Goal: Task Accomplishment & Management: Manage account settings

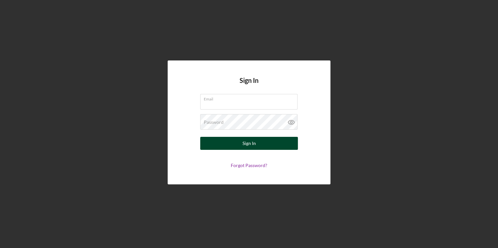
type input "[PERSON_NAME][EMAIL_ADDRESS][PERSON_NAME][DOMAIN_NAME]"
click at [286, 144] on button "Sign In" at bounding box center [249, 143] width 98 height 13
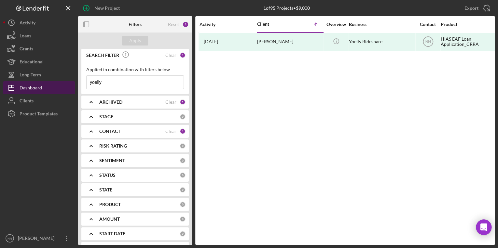
click at [35, 88] on div "Dashboard" at bounding box center [31, 88] width 22 height 15
drag, startPoint x: 124, startPoint y: 77, endPoint x: 69, endPoint y: 83, distance: 55.4
click at [69, 83] on div "New Project 1 of 95 Projects • $9,000 [PERSON_NAME] Export Icon/Export Filters …" at bounding box center [248, 122] width 491 height 245
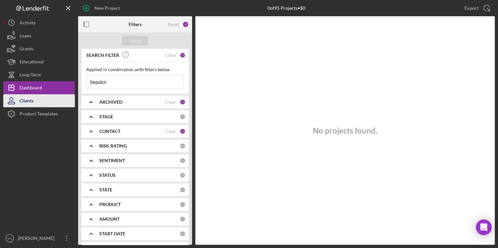
type input "Sepulcri"
click at [40, 99] on button "Clients" at bounding box center [39, 100] width 72 height 13
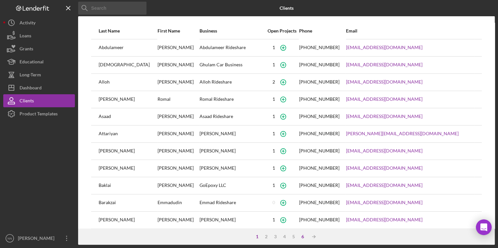
click at [302, 236] on div "6" at bounding box center [302, 236] width 9 height 5
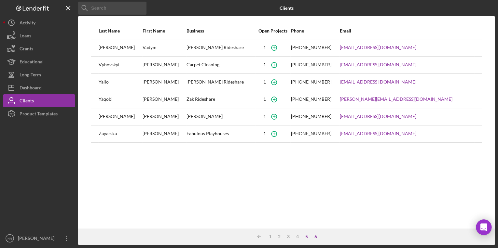
click at [304, 237] on div "5" at bounding box center [306, 236] width 9 height 5
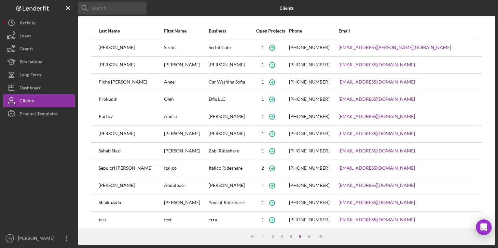
click at [123, 168] on div "Sepulcri [PERSON_NAME]" at bounding box center [131, 168] width 65 height 16
click at [40, 82] on div "Dashboard" at bounding box center [31, 88] width 22 height 15
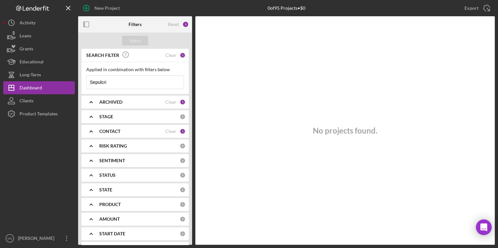
drag, startPoint x: 117, startPoint y: 85, endPoint x: 86, endPoint y: 85, distance: 31.9
click at [86, 85] on div "Applied in combination with filters below Sepulcri Icon/Menu Close" at bounding box center [134, 78] width 107 height 32
click at [171, 55] on div "Clear" at bounding box center [170, 55] width 11 height 5
click at [144, 80] on input at bounding box center [135, 82] width 97 height 13
type input "Sepulcri"
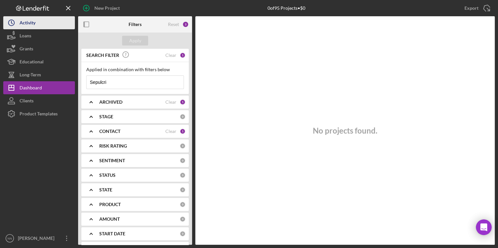
click at [51, 22] on button "Icon/History Activity" at bounding box center [39, 22] width 72 height 13
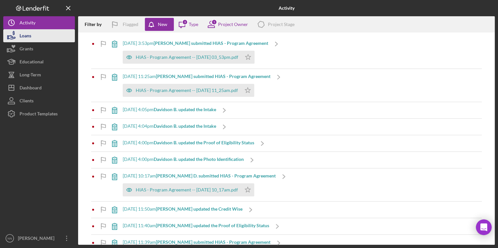
click at [28, 36] on div "Loans" at bounding box center [26, 36] width 12 height 15
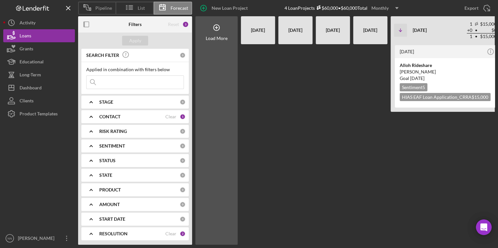
click at [125, 83] on input at bounding box center [135, 82] width 97 height 13
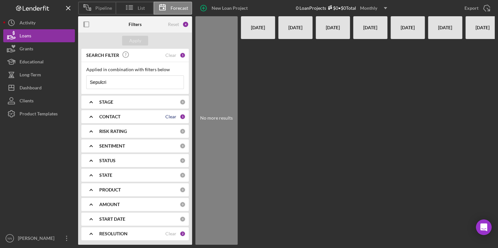
type input "Sepulcri"
click at [172, 117] on div "Clear" at bounding box center [170, 116] width 11 height 5
click at [175, 22] on div "Reset" at bounding box center [173, 24] width 11 height 5
click at [135, 84] on input at bounding box center [135, 82] width 97 height 13
type input "italico"
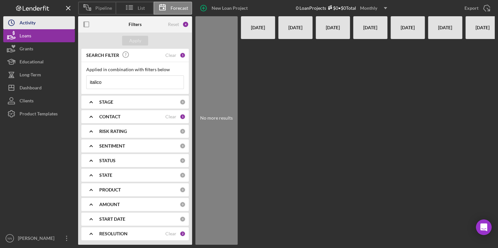
click at [51, 24] on button "Icon/History Activity" at bounding box center [39, 22] width 72 height 13
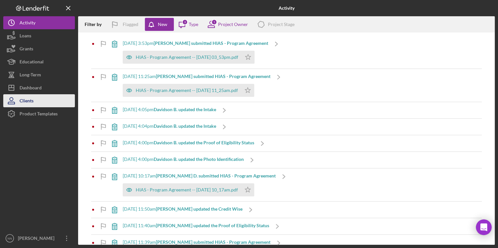
click at [43, 100] on button "Clients" at bounding box center [39, 100] width 72 height 13
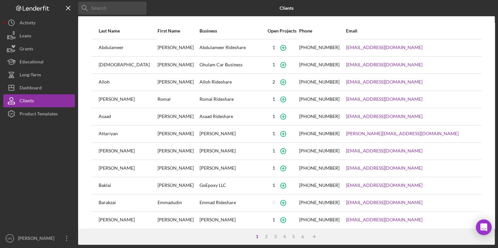
click at [102, 169] on div "Bahram" at bounding box center [128, 168] width 58 height 16
click at [52, 90] on button "Icon/Dashboard Dashboard" at bounding box center [39, 87] width 72 height 13
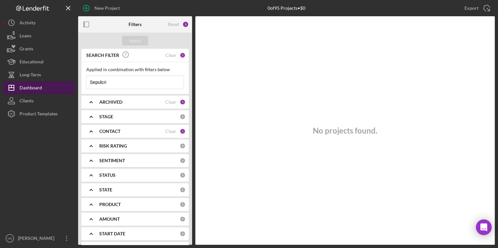
drag, startPoint x: 147, startPoint y: 86, endPoint x: 70, endPoint y: 89, distance: 77.2
click at [70, 89] on div "New Project 0 of 95 Projects • $0 Sepulcri Export Icon/Export Filters Reset 3 A…" at bounding box center [248, 122] width 491 height 245
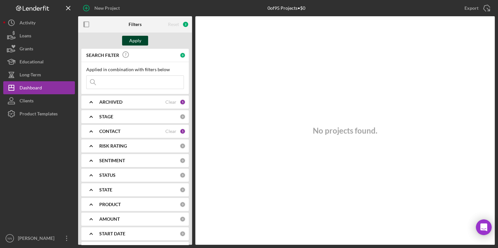
click at [142, 44] on button "Apply" at bounding box center [135, 41] width 26 height 10
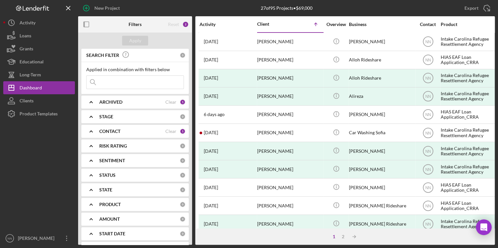
click at [177, 23] on div "Reset" at bounding box center [173, 24] width 11 height 5
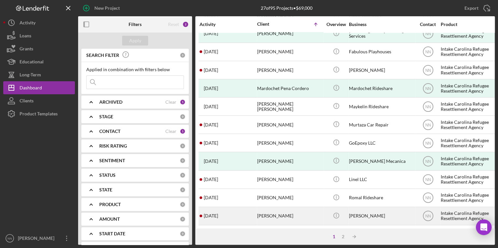
scroll to position [267, 0]
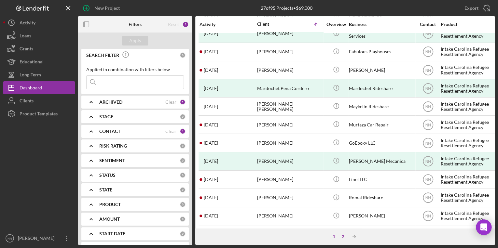
click at [341, 237] on div "2" at bounding box center [342, 236] width 9 height 5
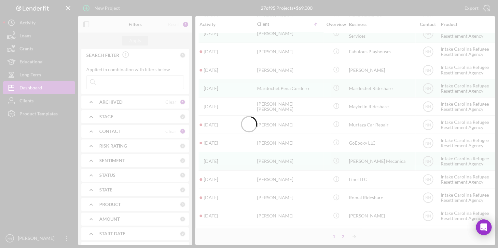
scroll to position [0, 0]
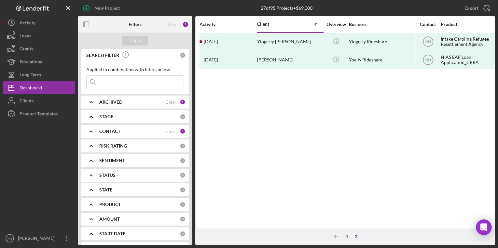
click at [347, 236] on div "1" at bounding box center [346, 236] width 9 height 5
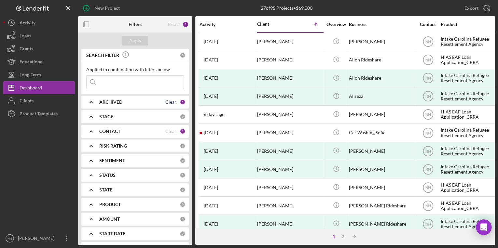
click at [174, 101] on div "Clear" at bounding box center [170, 102] width 11 height 5
click at [172, 131] on div "Clear" at bounding box center [170, 131] width 11 height 5
click at [139, 34] on div "Apply" at bounding box center [135, 41] width 114 height 16
click at [141, 39] on div "Apply" at bounding box center [135, 41] width 12 height 10
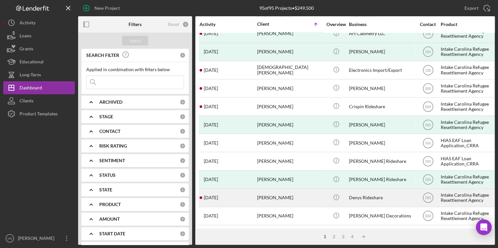
scroll to position [267, 0]
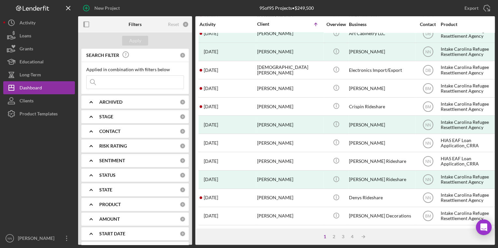
click at [352, 239] on div "1 2 3 4 Icon/Table Sort Arrow" at bounding box center [344, 237] width 299 height 16
click at [350, 234] on div "4" at bounding box center [352, 236] width 9 height 5
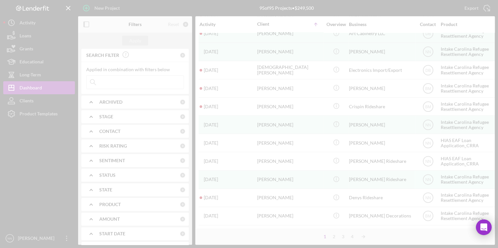
scroll to position [176, 0]
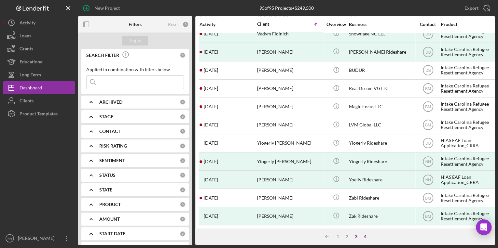
click at [355, 237] on div "3" at bounding box center [355, 236] width 9 height 5
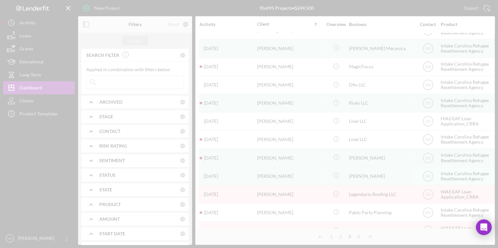
scroll to position [267, 0]
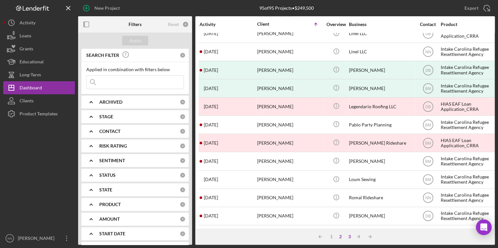
click at [341, 237] on div "2" at bounding box center [340, 236] width 9 height 5
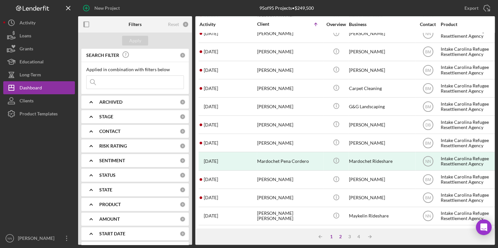
click at [333, 238] on div "1" at bounding box center [331, 236] width 9 height 5
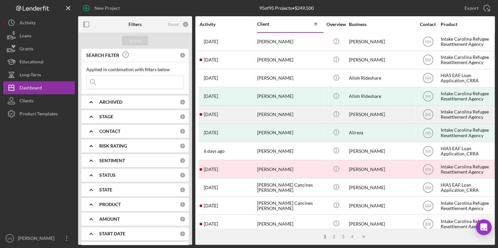
scroll to position [0, 0]
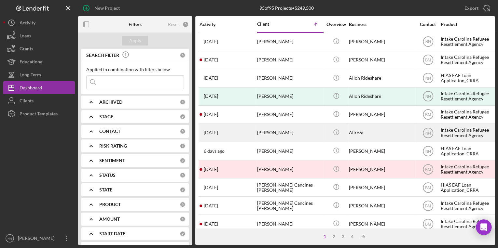
click at [271, 130] on div "Ali Reza Mahdian" at bounding box center [289, 132] width 65 height 17
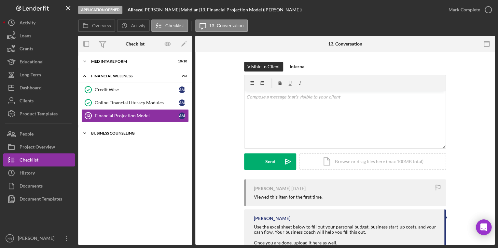
click at [94, 132] on div "Business Counseling" at bounding box center [137, 133] width 93 height 4
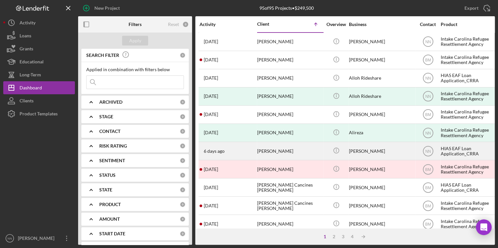
drag, startPoint x: 266, startPoint y: 149, endPoint x: 249, endPoint y: 151, distance: 17.7
click at [249, 151] on div "6 days ago Ali Reza Mahdian" at bounding box center [227, 151] width 57 height 17
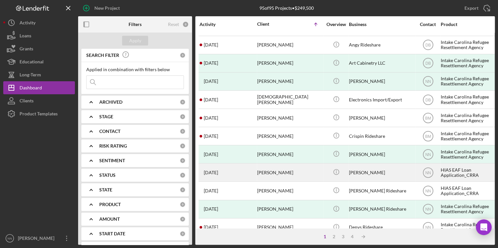
scroll to position [267, 0]
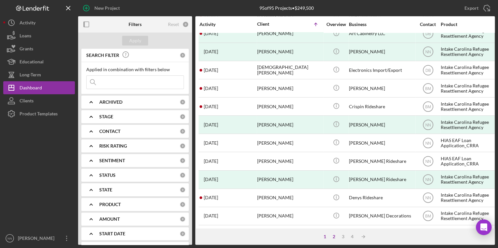
click at [332, 236] on div "2" at bounding box center [333, 236] width 9 height 5
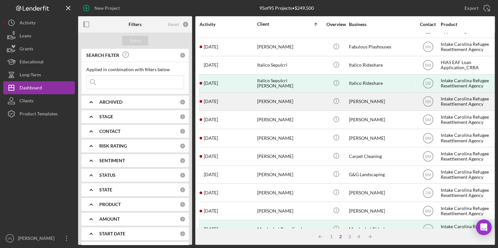
scroll to position [137, 0]
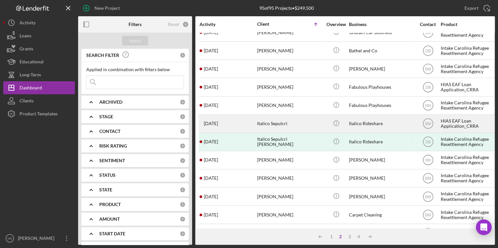
click at [245, 122] on div "4 months ago Italico Sepulcri" at bounding box center [227, 123] width 57 height 17
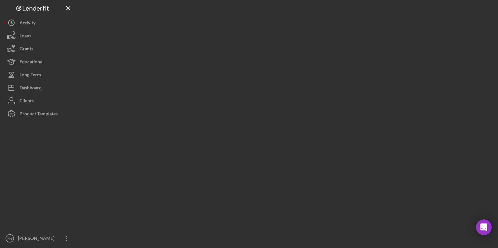
click at [245, 122] on div at bounding box center [286, 122] width 417 height 245
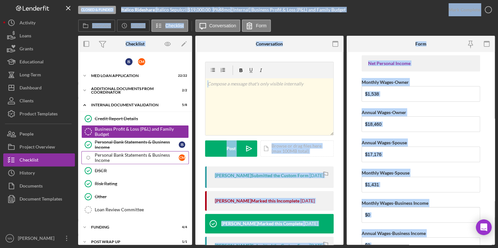
click at [131, 156] on div "Personal Bank Statements & Business Income" at bounding box center [137, 158] width 84 height 10
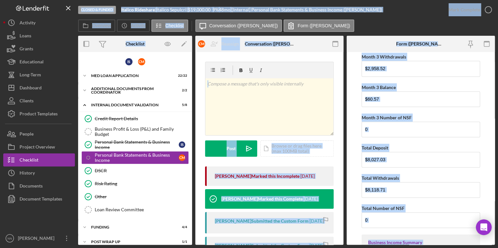
scroll to position [469, 0]
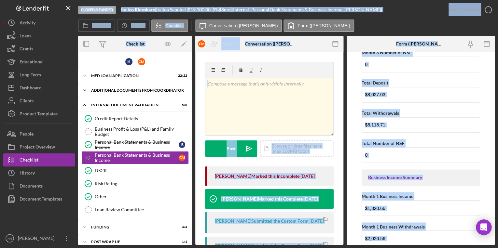
click at [134, 90] on div "Additional Documents from Coordinator" at bounding box center [137, 91] width 93 height 4
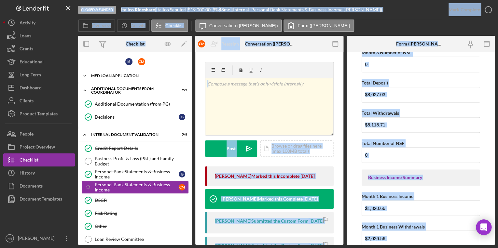
click at [133, 81] on div "Icon/Expander MED Loan Application 22 / 22" at bounding box center [135, 75] width 114 height 13
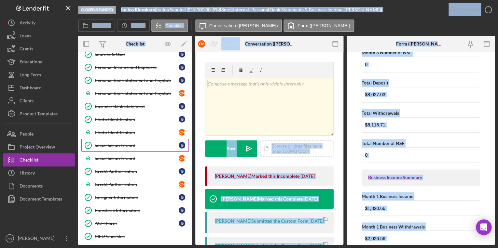
scroll to position [156, 0]
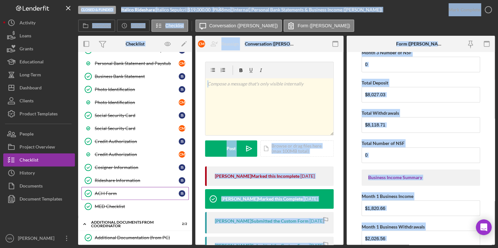
click at [130, 194] on link "ACH Form ACH Form I S" at bounding box center [134, 193] width 107 height 13
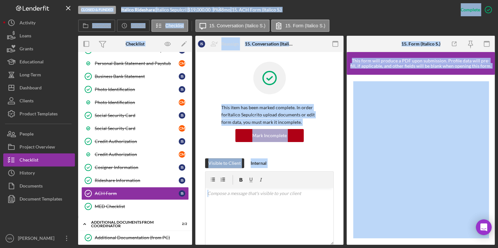
click at [456, 79] on div at bounding box center [421, 160] width 148 height 170
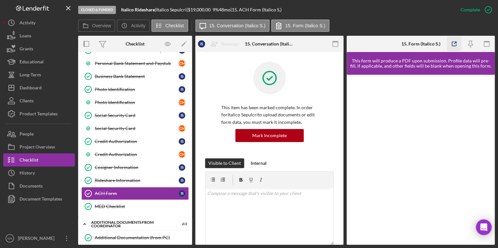
click at [449, 44] on icon "button" at bounding box center [454, 44] width 15 height 15
click at [463, 10] on div "Mark Incomplete" at bounding box center [462, 9] width 35 height 13
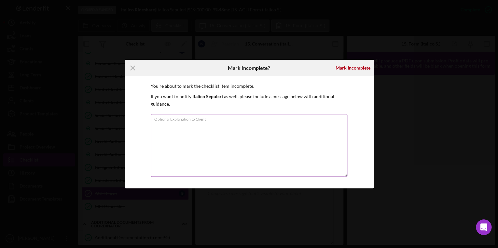
click at [243, 152] on textarea "Optional Explanation to Client" at bounding box center [249, 145] width 197 height 63
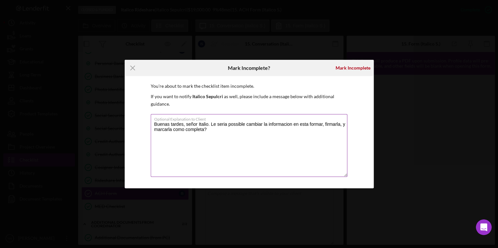
click at [210, 125] on textarea "Buenas tardes, señor Italio. Le seria possible cambiar la informacion en esta f…" at bounding box center [249, 145] width 197 height 63
click at [248, 144] on textarea "Buenas tardes, señor Italio. ¿Le seria possible cambiar la informacion en esta …" at bounding box center [249, 145] width 197 height 63
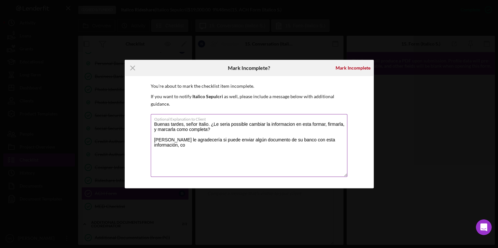
click at [341, 140] on textarea "Buenas tardes, señor Italio. ¿Le seria possible cambiar la informacion en esta …" at bounding box center [249, 145] width 197 height 63
click at [242, 143] on textarea "Buenas tardes, señor Italio. ¿Le seria possible cambiar la informacion en esta …" at bounding box center [249, 145] width 197 height 63
click at [215, 147] on textarea "Buenas tardes, señor Italio. ¿Le seria possible cambiar la informacion en esta …" at bounding box center [249, 145] width 197 height 63
click at [185, 142] on textarea "Buenas tardes, señor Italio. ¿Le seria possible cambiar la informacion en esta …" at bounding box center [249, 145] width 197 height 63
click at [179, 148] on textarea "Buenas tardes, señor Italio. ¿Le seria possible cambiar la informacion en esta …" at bounding box center [249, 145] width 197 height 63
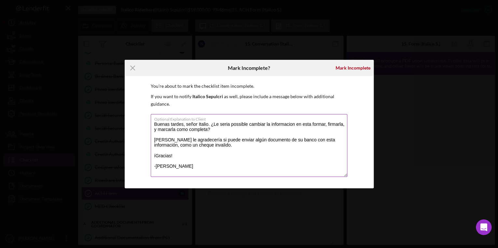
click at [278, 139] on textarea "Buenas tardes, señor Italio. ¿Le seria possible cambiar la informacion en esta …" at bounding box center [249, 145] width 197 height 63
click at [177, 134] on textarea "Buenas tardes, señor Italio. ¿Le seria possible cambiar la información en esta …" at bounding box center [249, 145] width 197 height 63
click at [211, 146] on textarea "Buenas tardes, señor Italico. ¿Le seria possible cambiar la información en esta…" at bounding box center [249, 145] width 197 height 63
click at [199, 144] on textarea "Buenas tardes, señor Italico. ¿Le seria possible cambiar la información en esta…" at bounding box center [249, 145] width 197 height 63
click at [202, 144] on textarea "Buenas tardes, señor Italico. ¿Le seria possible cambiar la información en esta…" at bounding box center [249, 145] width 197 height 63
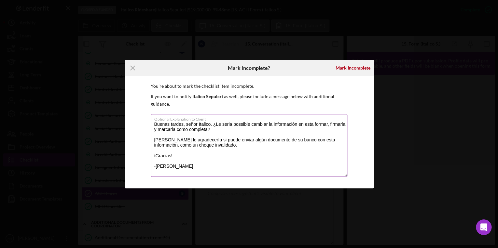
drag, startPoint x: 202, startPoint y: 145, endPoint x: 189, endPoint y: 145, distance: 13.0
click at [189, 145] on textarea "Buenas tardes, señor Italico. ¿Le seria possible cambiar la información en esta…" at bounding box center [249, 145] width 197 height 63
type textarea "Buenas tardes, señor Italico. ¿Le seria possible cambiar la información en esta…"
click at [353, 67] on div "Mark Incomplete" at bounding box center [352, 68] width 35 height 13
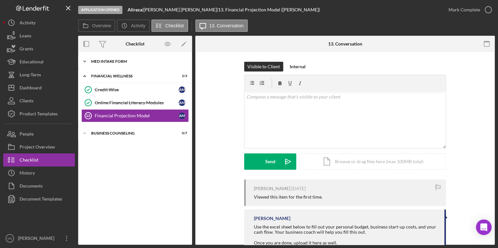
click at [113, 55] on div "Icon/Expander MED Intake Form 10 / 10" at bounding box center [135, 61] width 114 height 13
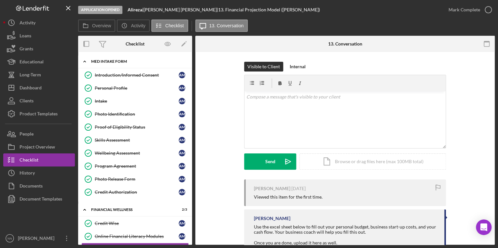
click at [112, 59] on div "Icon/Expander MED Intake Form 10 / 10" at bounding box center [135, 61] width 114 height 13
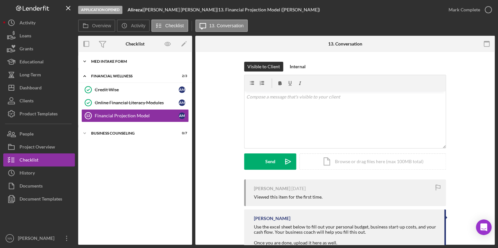
click at [116, 57] on div "Icon/Expander MED Intake Form 10 / 10" at bounding box center [135, 61] width 114 height 13
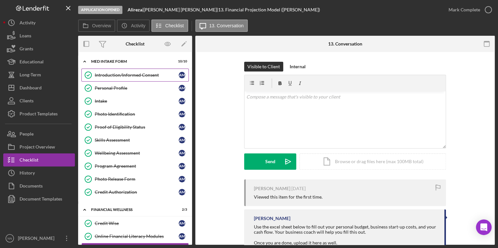
click at [116, 75] on div "Introduction/Informed Consent" at bounding box center [137, 75] width 84 height 5
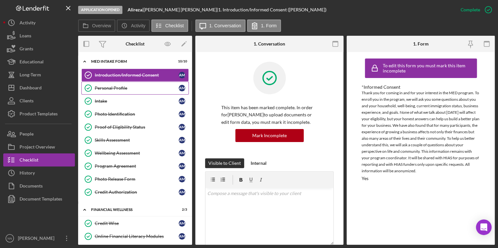
click at [133, 86] on div "Personal Profile" at bounding box center [137, 88] width 84 height 5
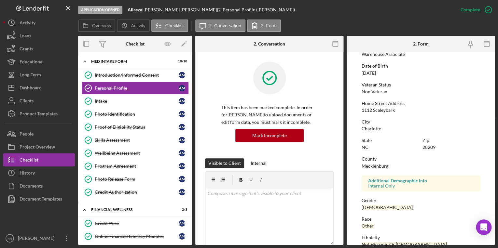
scroll to position [12, 0]
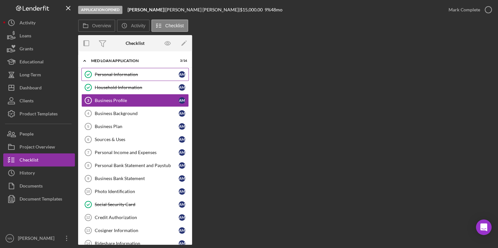
click at [133, 75] on div "Personal Information" at bounding box center [137, 74] width 84 height 5
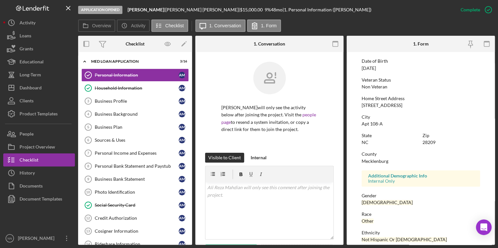
scroll to position [116, 0]
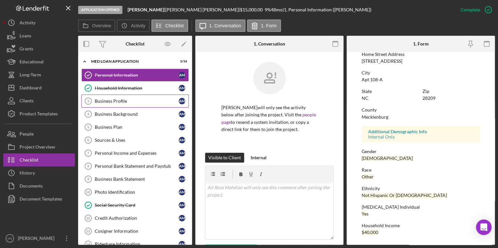
click at [128, 100] on div "Business Profile" at bounding box center [137, 101] width 84 height 5
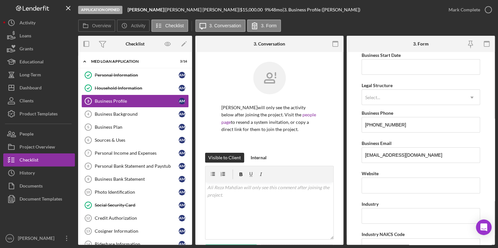
scroll to position [52, 0]
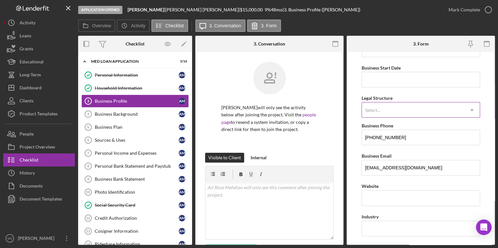
click at [381, 106] on div "Select..." at bounding box center [413, 110] width 102 height 15
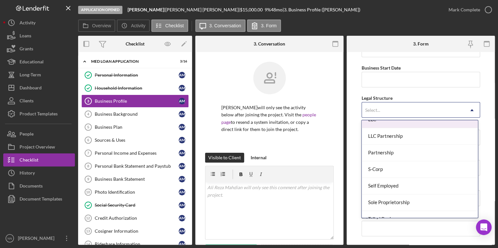
scroll to position [150, 0]
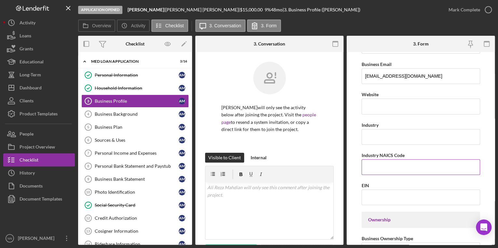
scroll to position [156, 0]
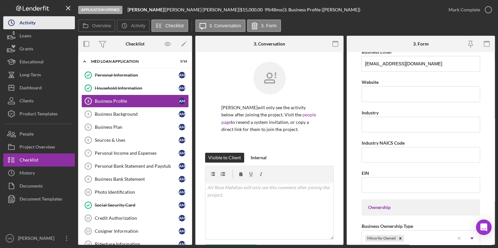
drag, startPoint x: 28, startPoint y: 9, endPoint x: 13, endPoint y: 21, distance: 19.2
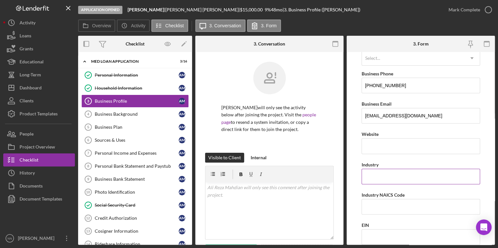
scroll to position [130, 0]
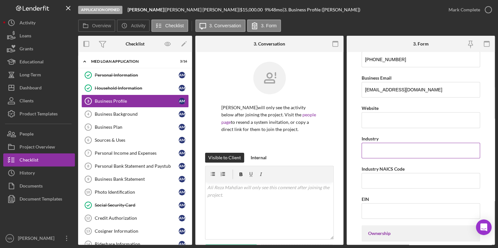
click at [385, 152] on input "Industry" at bounding box center [421, 151] width 118 height 16
drag, startPoint x: 167, startPoint y: 10, endPoint x: 127, endPoint y: 8, distance: 39.7
click at [127, 8] on div "Application Opened Ali Reza Rideshare | Ali Reza Mahdian | $15,000.00 9 % 48 mo…" at bounding box center [260, 10] width 364 height 20
copy div "Ali Reza Rideshare"
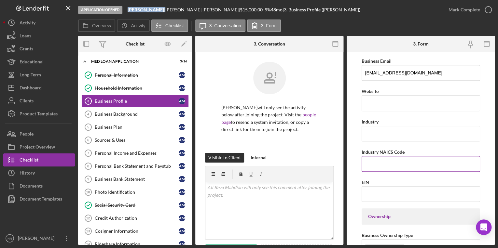
scroll to position [156, 0]
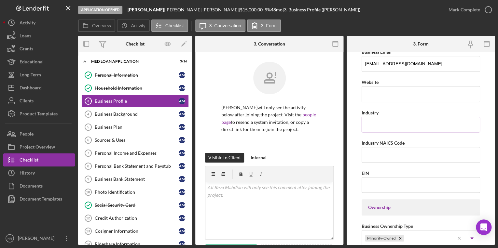
click at [380, 124] on input "Industry" at bounding box center [421, 125] width 118 height 16
type input "Rideshare"
type input "07/24/2025"
type input "485310"
type input "5423 Albelmarle Rd, Apt P"
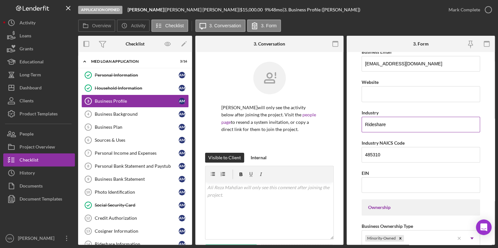
type input "Charlotte"
type input "28212"
type input "North Carolina"
type input "$20,000"
type input "0"
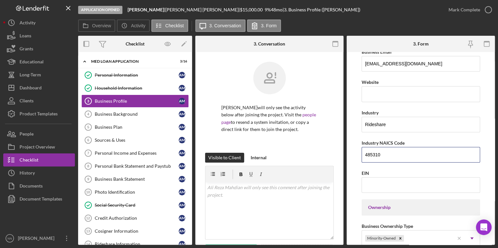
drag, startPoint x: 386, startPoint y: 157, endPoint x: 360, endPoint y: 155, distance: 26.5
click at [360, 155] on form "Business Name Ali Reza Rideshare DBA Business Start Date 07/24/2025 Legal Struc…" at bounding box center [421, 148] width 148 height 193
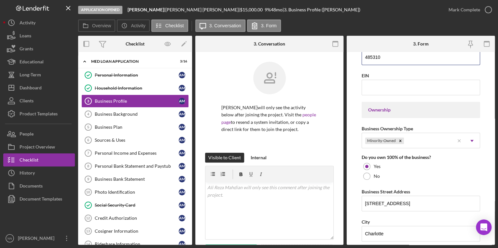
scroll to position [286, 0]
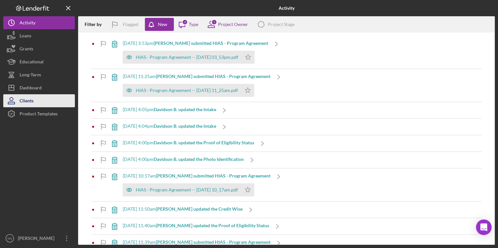
click at [39, 98] on button "Clients" at bounding box center [39, 100] width 72 height 13
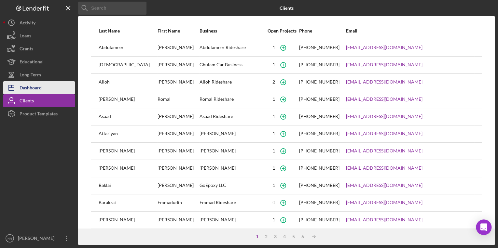
click at [37, 87] on div "Dashboard" at bounding box center [31, 88] width 22 height 15
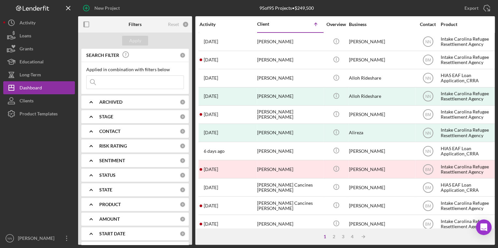
click at [110, 84] on input at bounding box center [135, 82] width 97 height 13
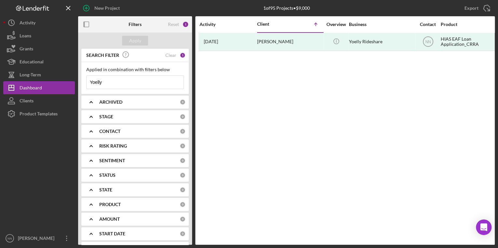
drag, startPoint x: 105, startPoint y: 83, endPoint x: 87, endPoint y: 83, distance: 18.2
click at [87, 83] on input "Yoelly" at bounding box center [135, 82] width 97 height 13
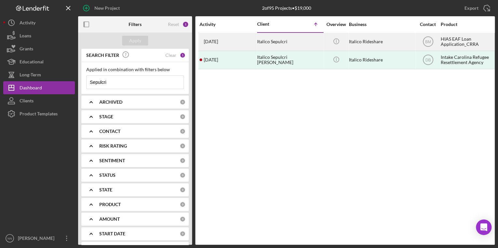
type input "Sepulcri"
click at [287, 43] on div "Italico Sepulcri" at bounding box center [289, 41] width 65 height 17
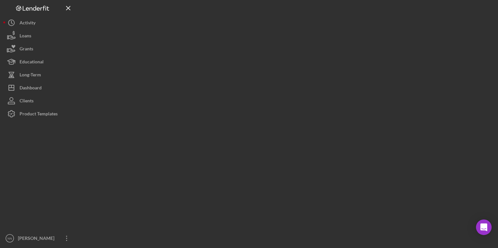
click at [287, 43] on div at bounding box center [286, 122] width 417 height 245
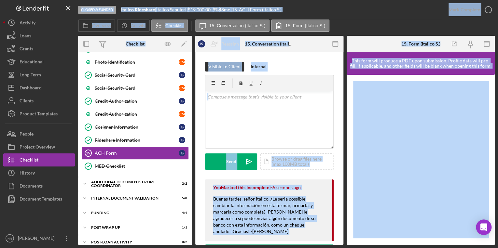
scroll to position [198, 0]
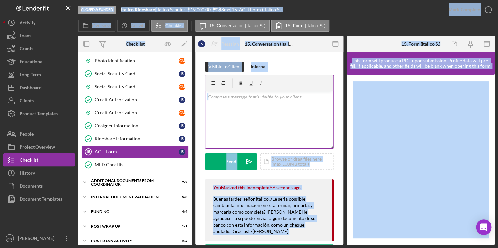
drag, startPoint x: 309, startPoint y: 61, endPoint x: 243, endPoint y: 88, distance: 70.9
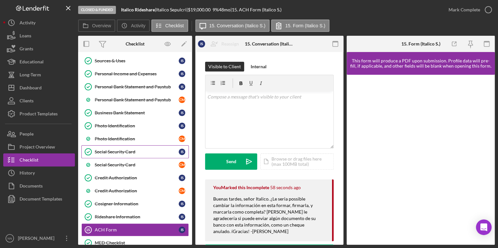
scroll to position [0, 0]
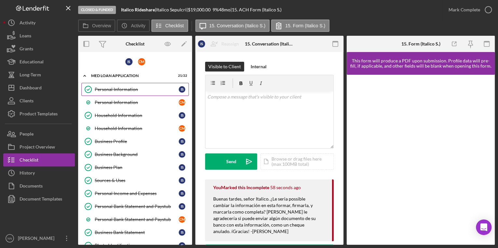
click at [138, 85] on link "Personal Information Personal Information I S" at bounding box center [134, 89] width 107 height 13
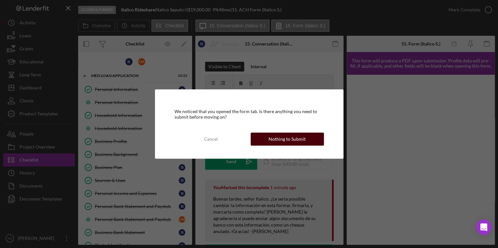
click at [262, 144] on button "Nothing to Submit" at bounding box center [287, 139] width 73 height 13
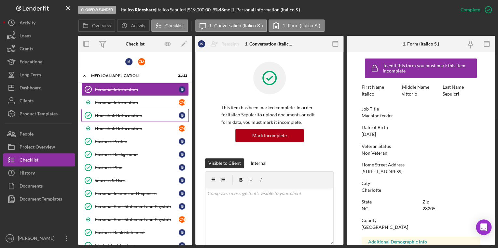
click at [133, 117] on div "Household Information" at bounding box center [137, 115] width 84 height 5
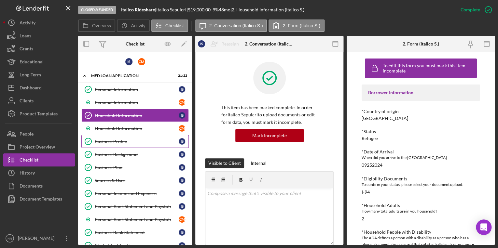
click at [124, 141] on div "Business Profile" at bounding box center [137, 141] width 84 height 5
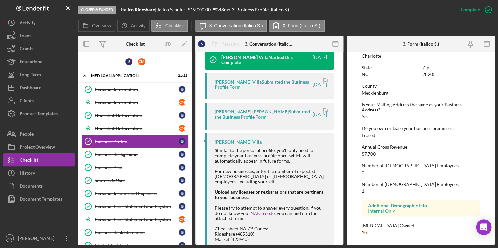
scroll to position [271, 0]
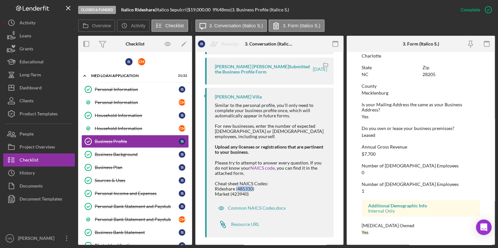
drag, startPoint x: 253, startPoint y: 183, endPoint x: 238, endPoint y: 183, distance: 15.0
click at [238, 183] on div "Similar to the personal profile, you'll only need to complete your business pro…" at bounding box center [271, 150] width 112 height 94
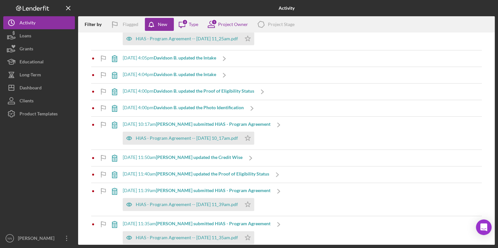
scroll to position [52, 0]
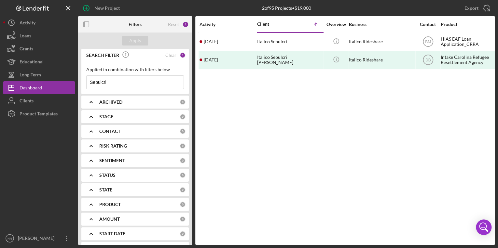
drag, startPoint x: 113, startPoint y: 82, endPoint x: 77, endPoint y: 84, distance: 35.8
click at [77, 84] on div "New Project 2 of 95 Projects • $19,000 Sepulcri Export Icon/Export Filters Rese…" at bounding box center [248, 122] width 491 height 245
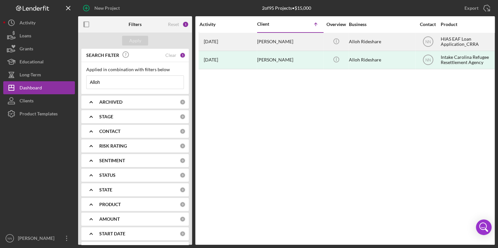
type input "Alloh"
click at [402, 38] on div "Alloh Rideshare" at bounding box center [381, 41] width 65 height 17
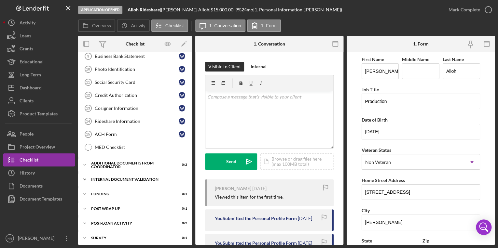
scroll to position [124, 0]
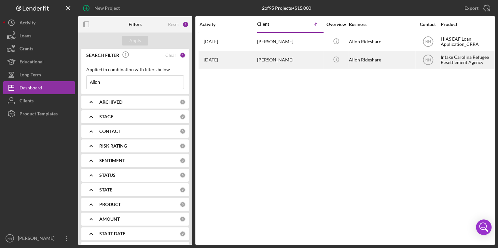
click at [377, 61] on div "Alloh Rideshare" at bounding box center [381, 59] width 65 height 17
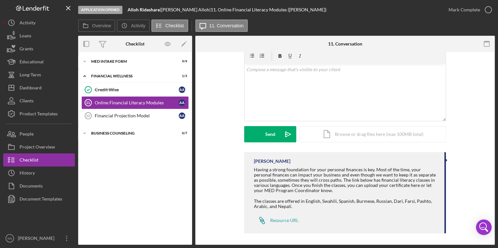
scroll to position [29, 0]
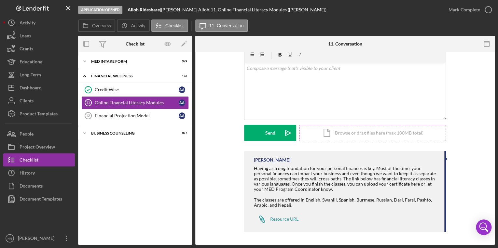
click at [398, 135] on div "Icon/Document Browse or drag files here (max 100MB total) Tap to choose files o…" at bounding box center [372, 133] width 146 height 16
click at [257, 137] on button "Upload Icon/Upload" at bounding box center [270, 133] width 52 height 16
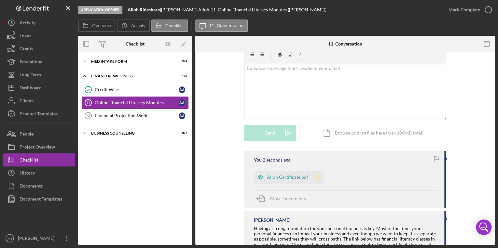
click at [315, 180] on polygon "button" at bounding box center [318, 176] width 6 height 5
click at [484, 12] on icon "button" at bounding box center [488, 10] width 16 height 16
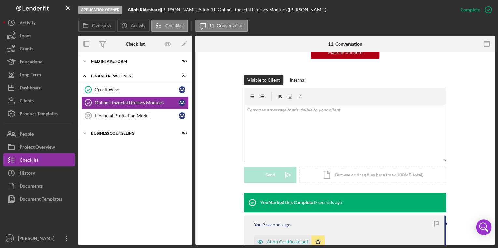
scroll to position [40, 0]
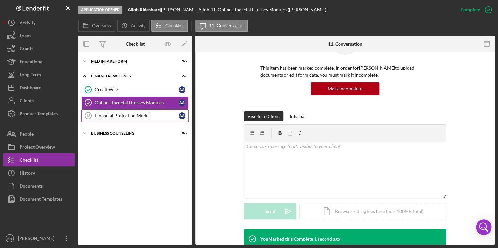
click at [128, 114] on div "Financial Projection Model" at bounding box center [137, 115] width 84 height 5
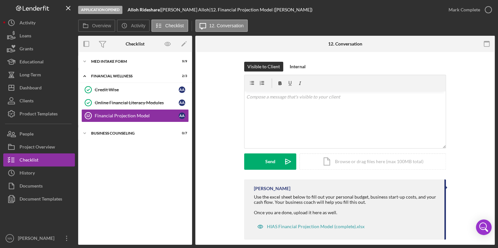
scroll to position [7, 0]
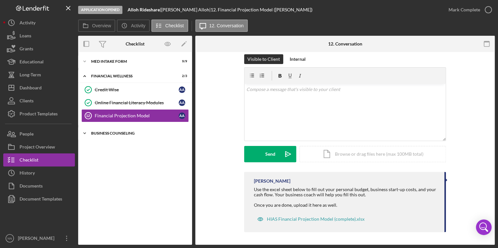
click at [132, 133] on div "Business Counseling" at bounding box center [137, 133] width 93 height 4
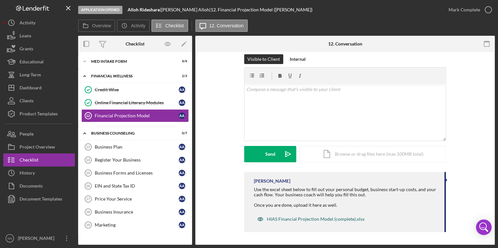
click at [291, 221] on div "HIAS Financial Projection Model (complete).xlsx" at bounding box center [316, 219] width 98 height 5
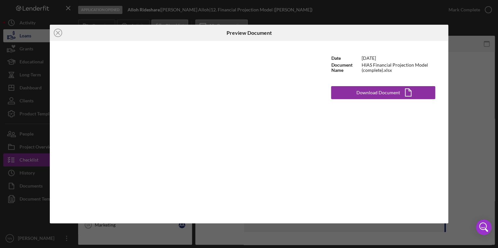
click at [58, 35] on icon "Icon/Close" at bounding box center [58, 33] width 16 height 16
